Goal: Information Seeking & Learning: Learn about a topic

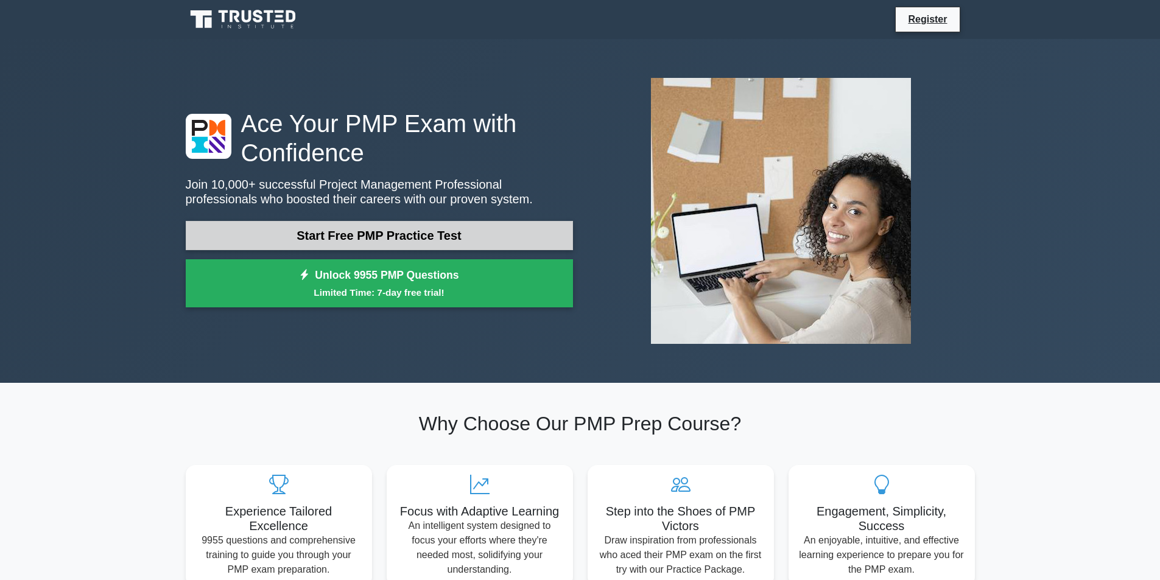
click at [497, 231] on link "Start Free PMP Practice Test" at bounding box center [379, 235] width 387 height 29
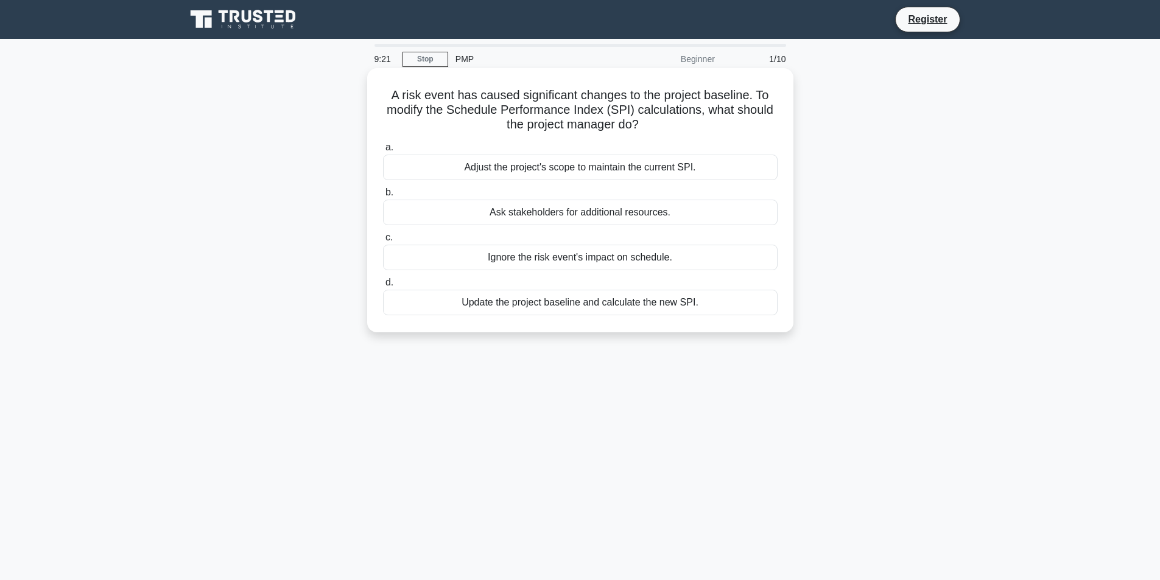
click at [667, 301] on div "Update the project baseline and calculate the new SPI." at bounding box center [580, 303] width 395 height 26
click at [383, 287] on input "d. Update the project baseline and calculate the new SPI." at bounding box center [383, 283] width 0 height 8
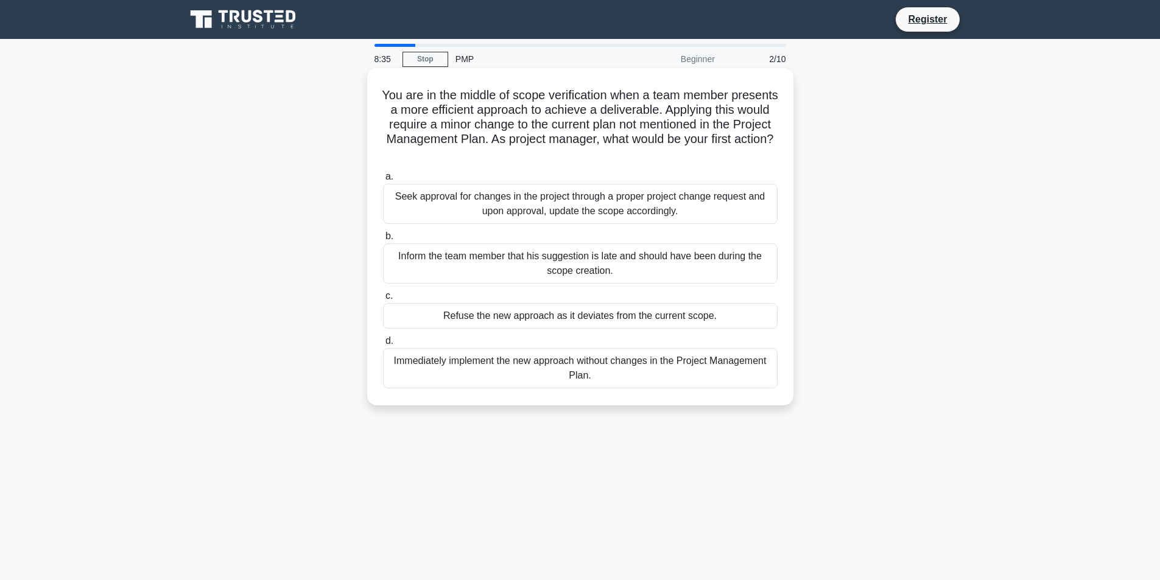
click at [616, 206] on div "Seek approval for changes in the project through a proper project change reques…" at bounding box center [580, 204] width 395 height 40
click at [383, 181] on input "a. Seek approval for changes in the project through a proper project change req…" at bounding box center [383, 177] width 0 height 8
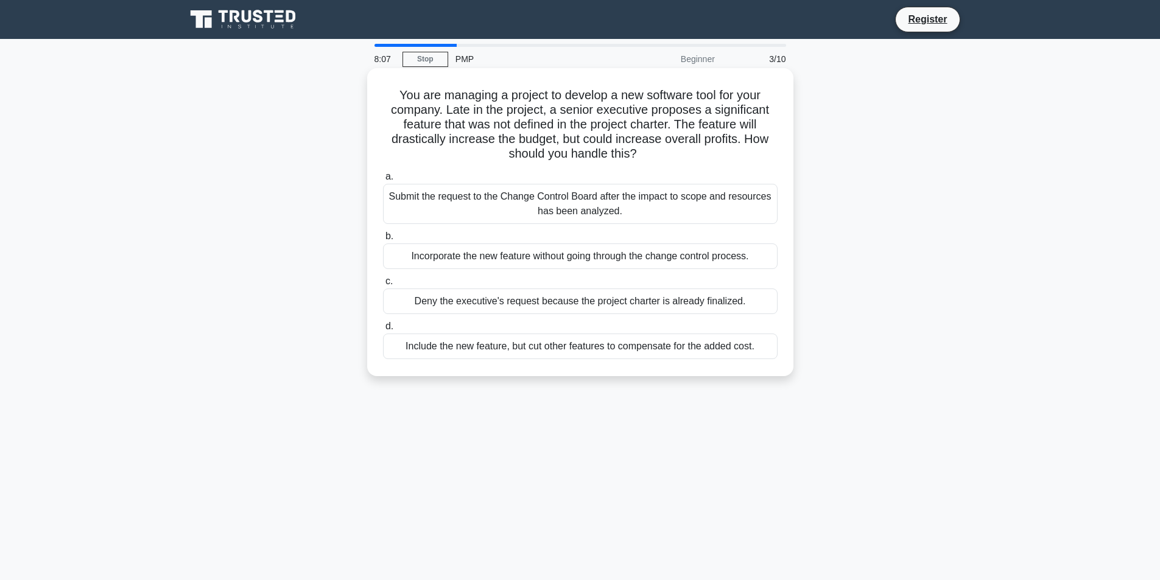
click at [748, 203] on div "Submit the request to the Change Control Board after the impact to scope and re…" at bounding box center [580, 204] width 395 height 40
click at [383, 181] on input "a. Submit the request to the Change Control Board after the impact to scope and…" at bounding box center [383, 177] width 0 height 8
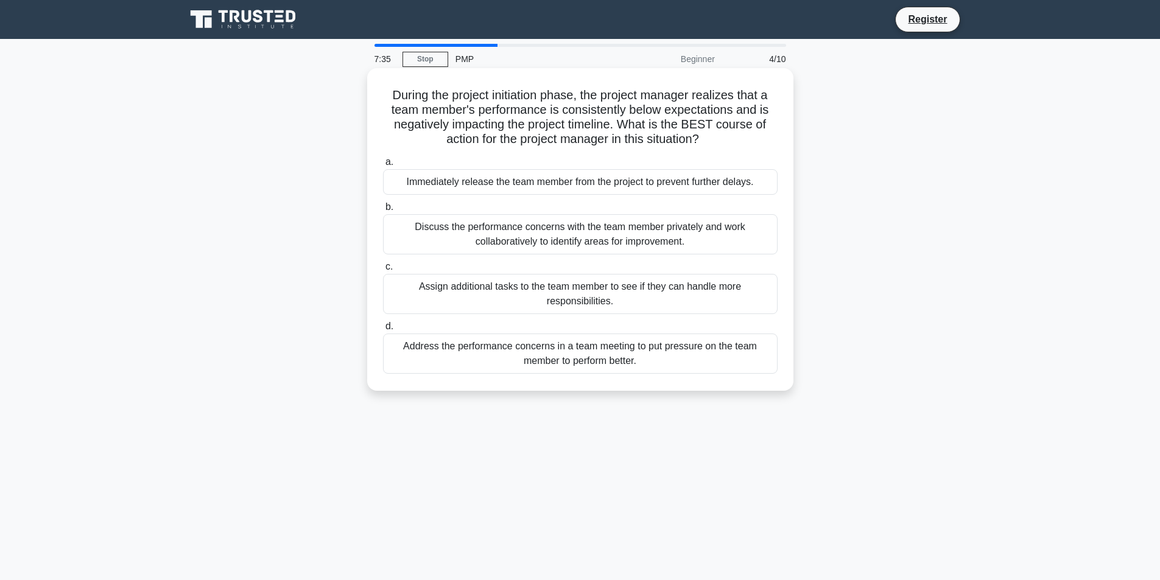
click at [717, 231] on div "Discuss the performance concerns with the team member privately and work collab…" at bounding box center [580, 234] width 395 height 40
click at [383, 211] on input "b. Discuss the performance concerns with the team member privately and work col…" at bounding box center [383, 207] width 0 height 8
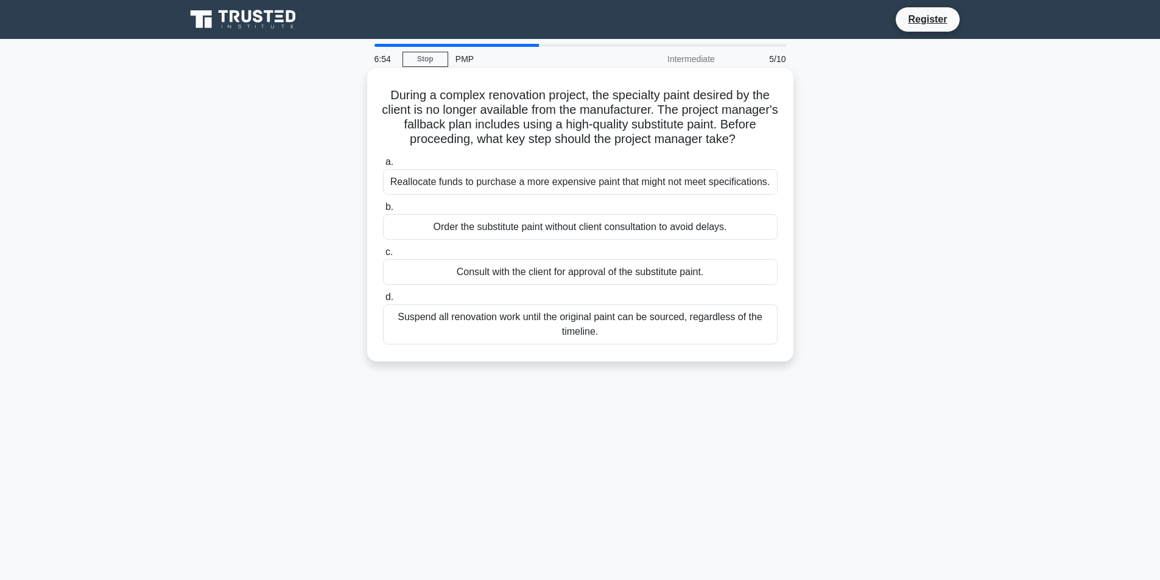
click at [572, 270] on div "Consult with the client for approval of the substitute paint." at bounding box center [580, 272] width 395 height 26
click at [383, 256] on input "c. Consult with the client for approval of the substitute paint." at bounding box center [383, 252] width 0 height 8
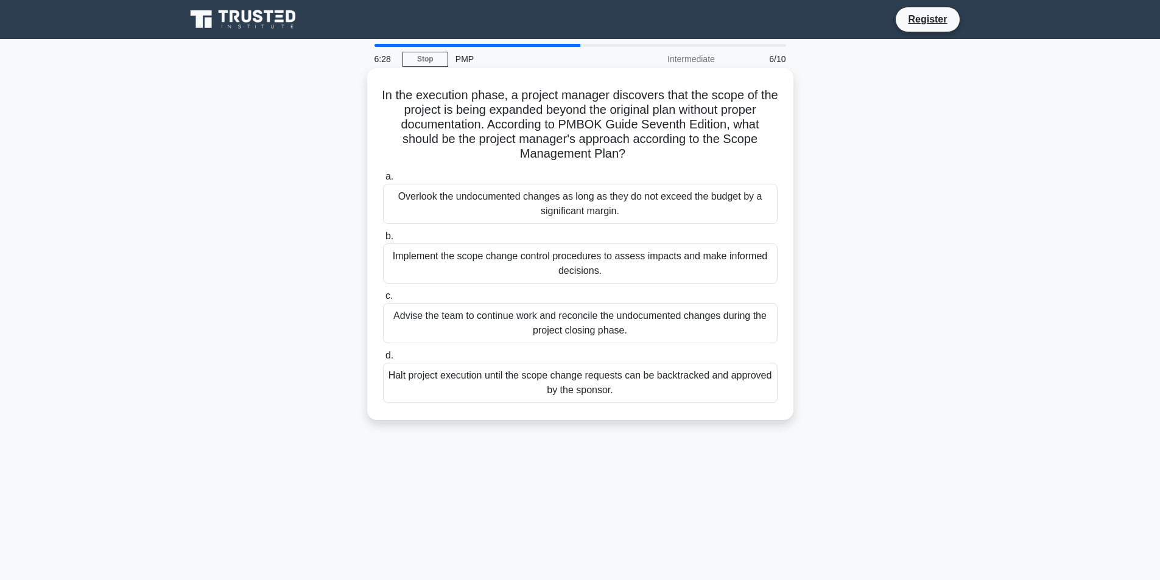
click at [723, 260] on div "Implement the scope change control procedures to assess impacts and make inform…" at bounding box center [580, 264] width 395 height 40
click at [383, 241] on input "b. Implement the scope change control procedures to assess impacts and make inf…" at bounding box center [383, 237] width 0 height 8
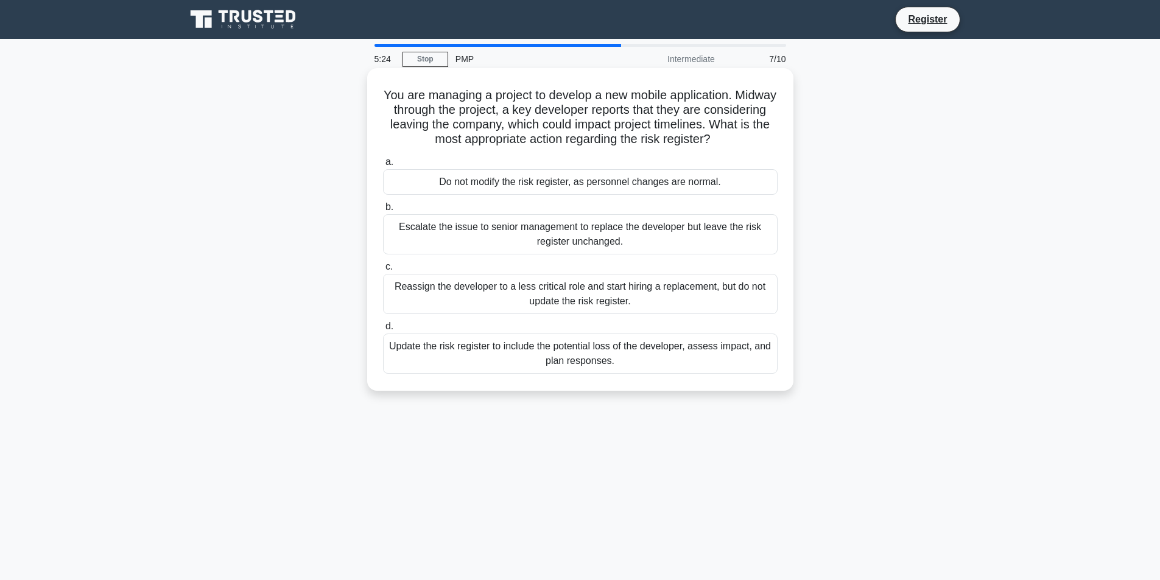
click at [697, 356] on div "Update the risk register to include the potential loss of the developer, assess…" at bounding box center [580, 354] width 395 height 40
click at [383, 331] on input "d. Update the risk register to include the potential loss of the developer, ass…" at bounding box center [383, 327] width 0 height 8
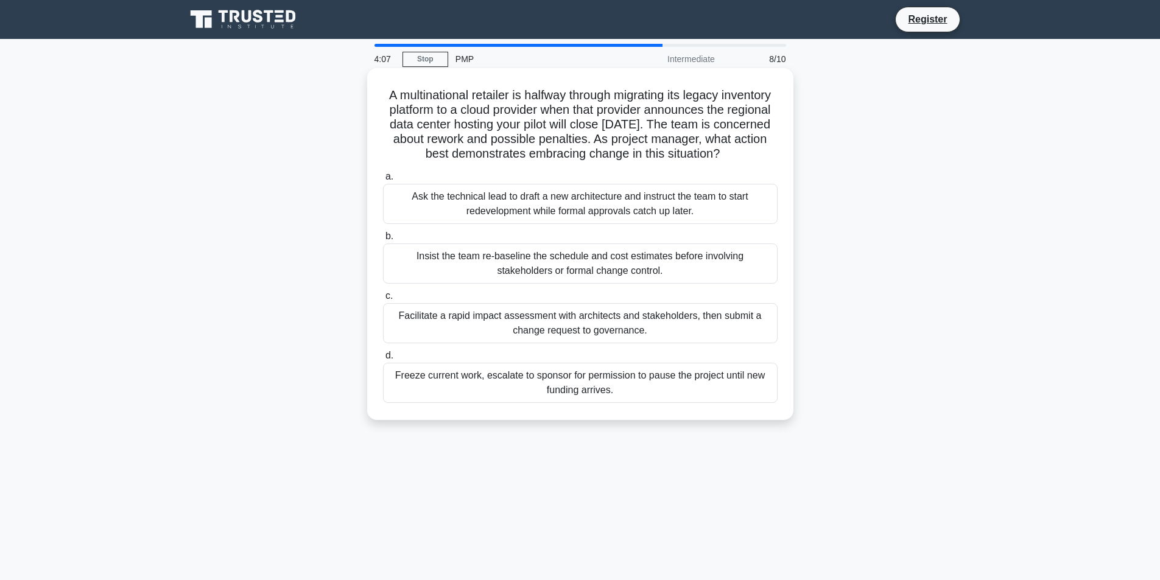
click at [602, 278] on div "Insist the team re-baseline the schedule and cost estimates before involving st…" at bounding box center [580, 264] width 395 height 40
click at [383, 241] on input "b. Insist the team re-baseline the schedule and cost estimates before involving…" at bounding box center [383, 237] width 0 height 8
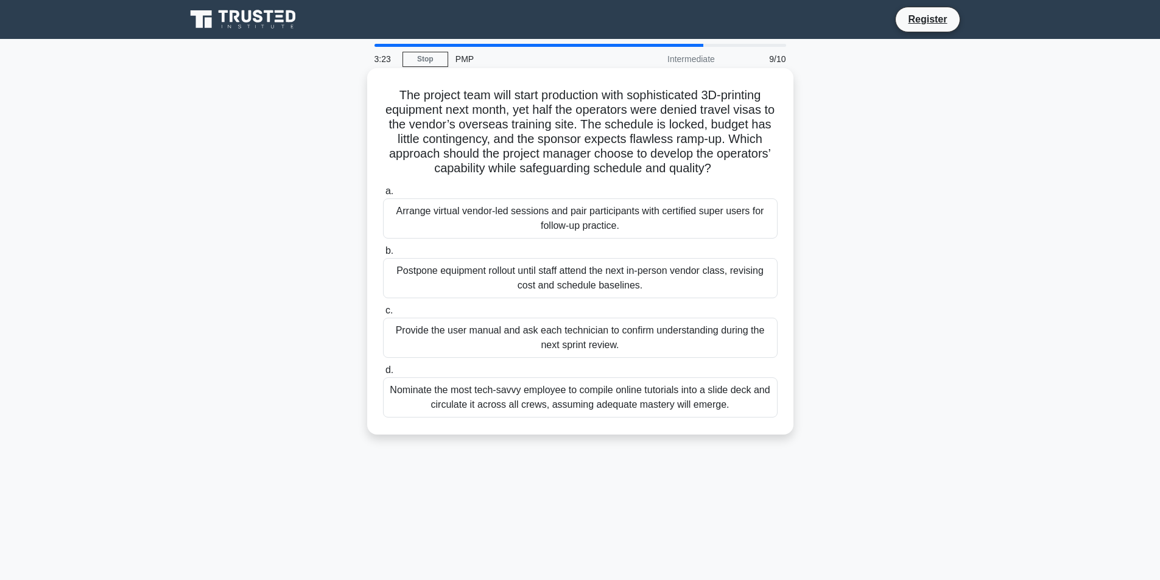
click at [675, 222] on div "Arrange virtual vendor-led sessions and pair participants with certified super …" at bounding box center [580, 219] width 395 height 40
click at [383, 195] on input "a. Arrange virtual vendor-led sessions and pair participants with certified sup…" at bounding box center [383, 192] width 0 height 8
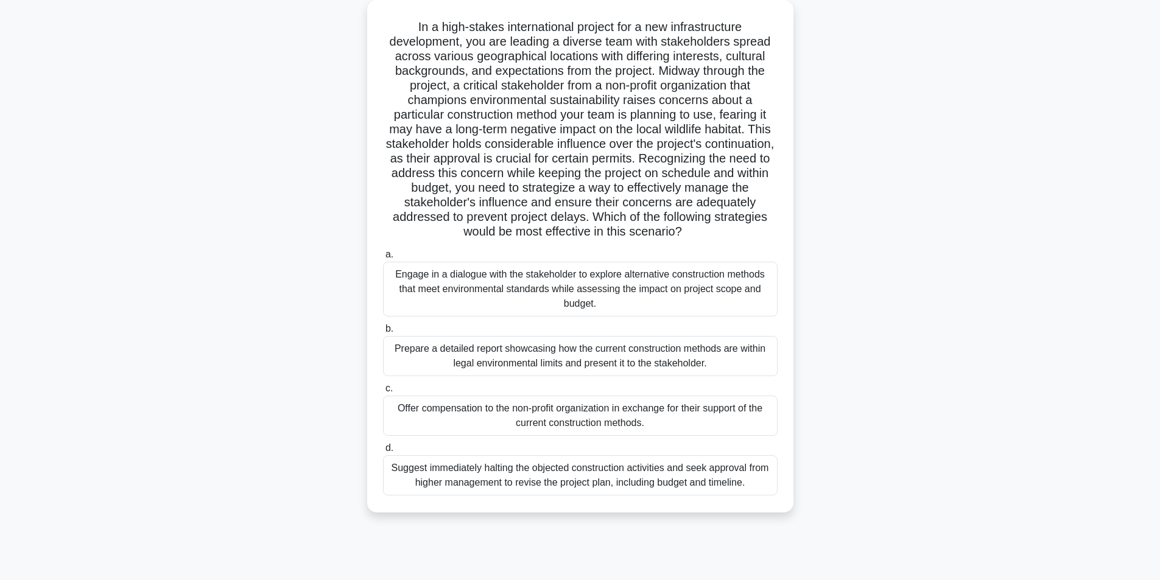
scroll to position [77, 0]
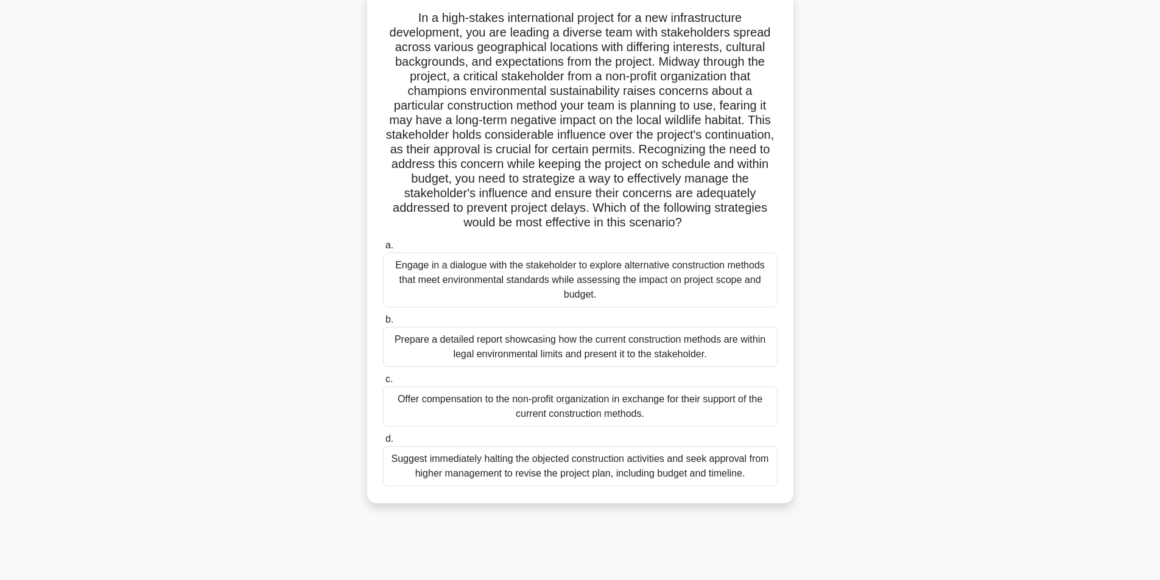
click at [699, 283] on div "Engage in a dialogue with the stakeholder to explore alternative construction m…" at bounding box center [580, 280] width 395 height 55
click at [383, 250] on input "a. Engage in a dialogue with the stakeholder to explore alternative constructio…" at bounding box center [383, 246] width 0 height 8
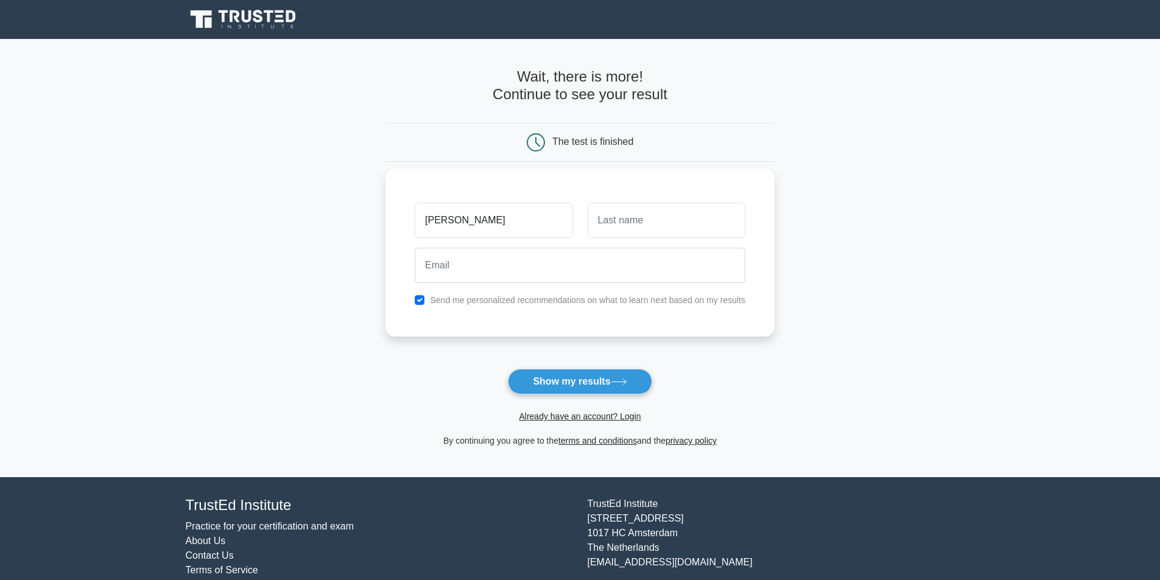
type input "[PERSON_NAME]"
type input "n"
type input "blow"
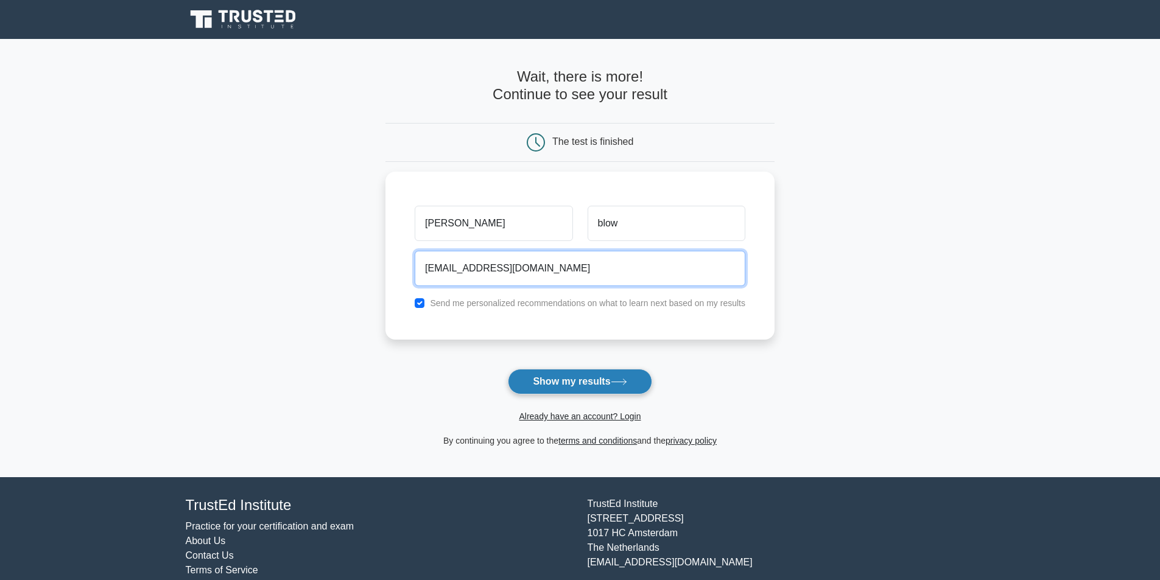
type input "peterlindsey70@gmail.com"
click at [533, 378] on button "Show my results" at bounding box center [580, 382] width 144 height 26
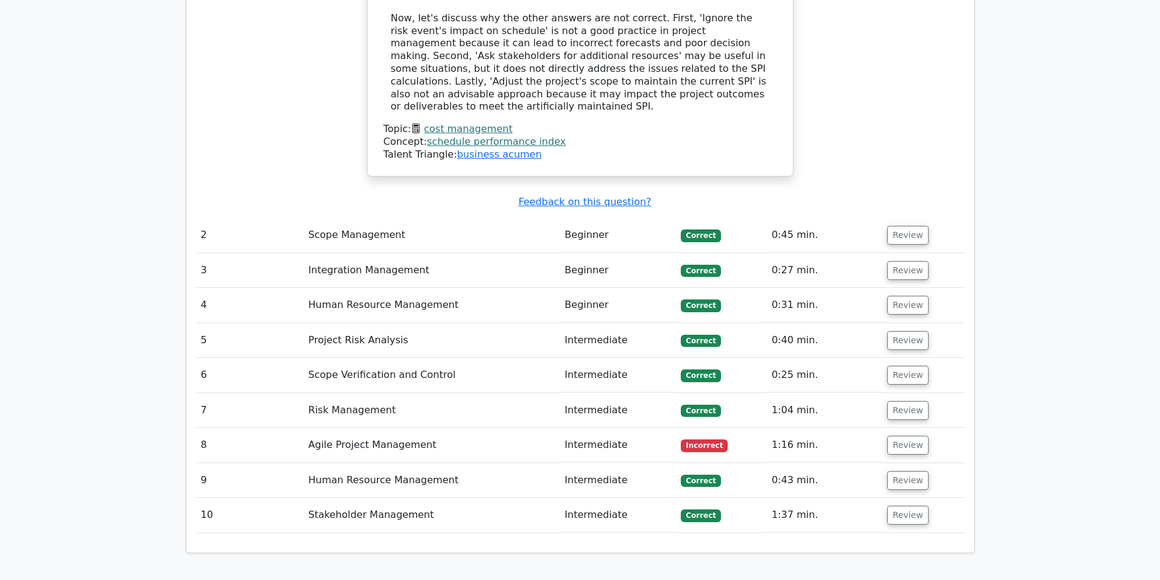
scroll to position [1705, 0]
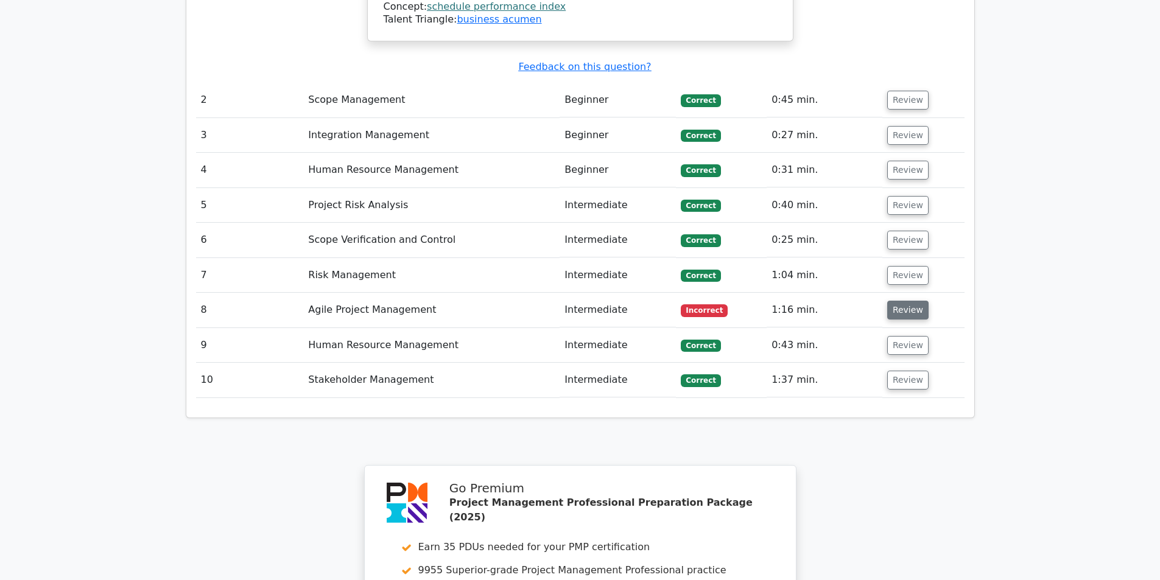
click at [905, 301] on button "Review" at bounding box center [907, 310] width 41 height 19
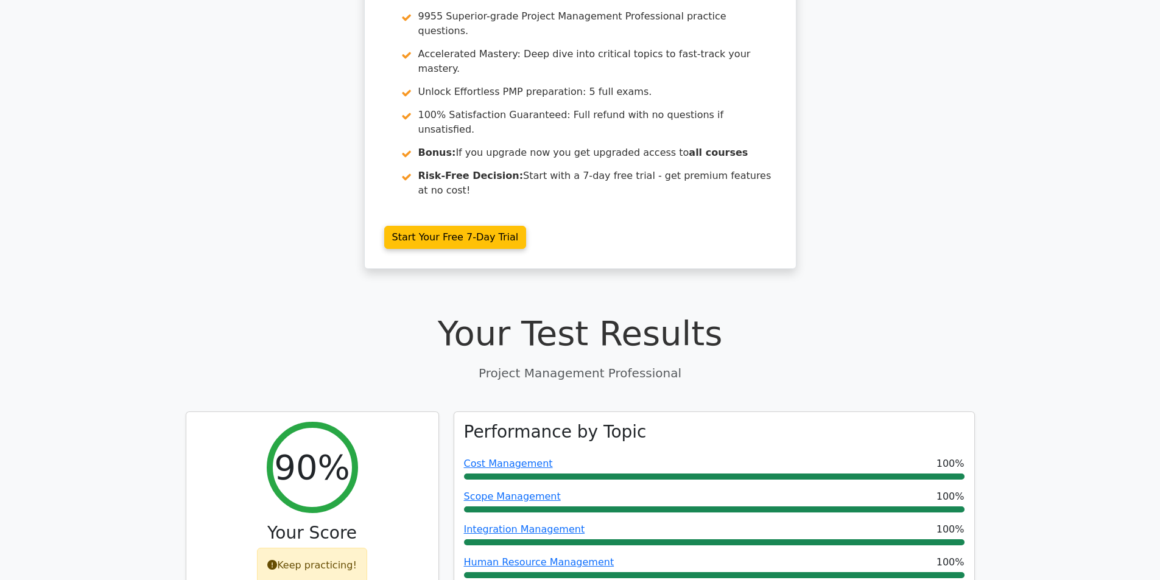
scroll to position [0, 0]
